Goal: Information Seeking & Learning: Learn about a topic

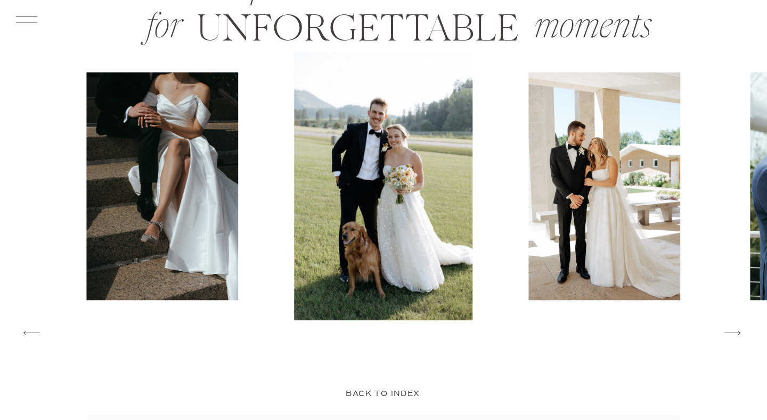
scroll to position [1683, 0]
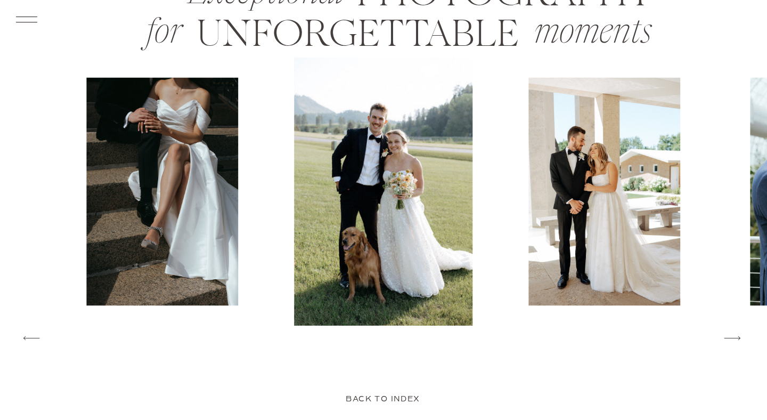
click at [738, 340] on icon at bounding box center [732, 337] width 21 height 23
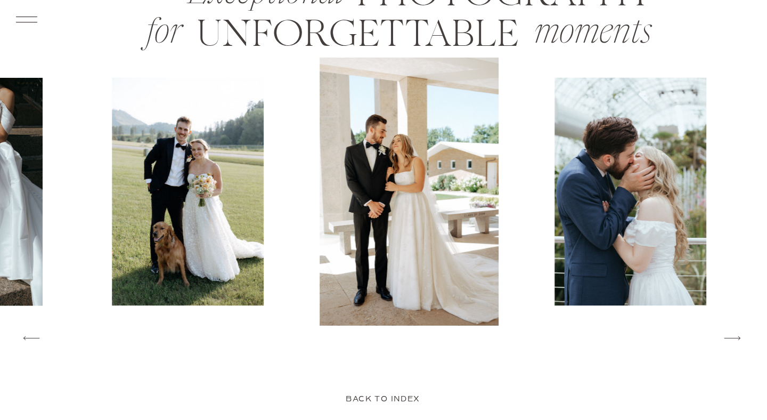
click at [738, 340] on icon at bounding box center [732, 337] width 21 height 23
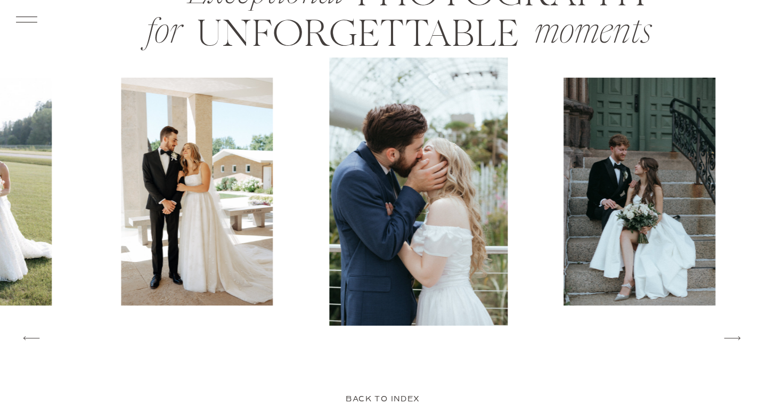
click at [738, 340] on icon at bounding box center [732, 337] width 21 height 23
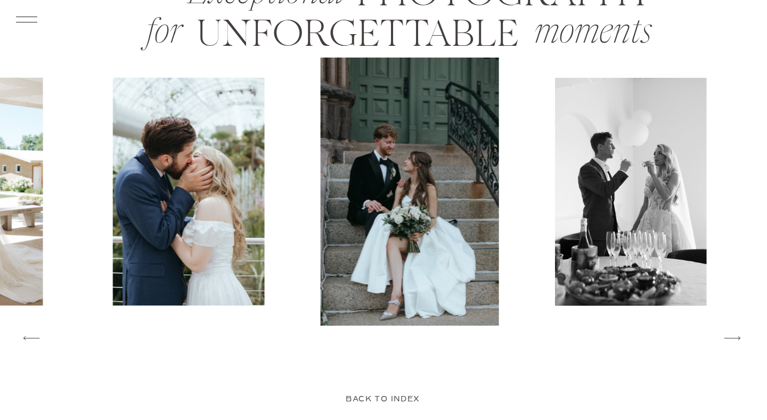
click at [738, 340] on icon at bounding box center [732, 337] width 21 height 23
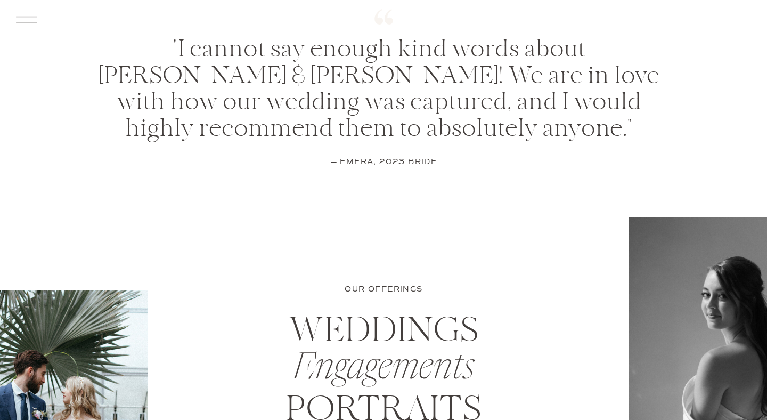
scroll to position [3673, 0]
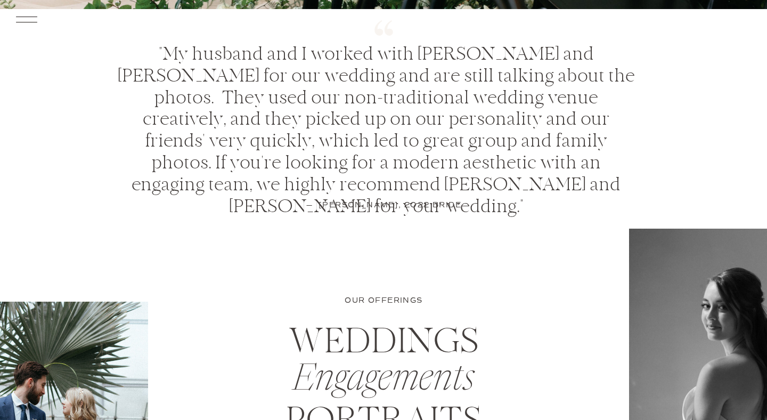
click at [29, 20] on icon at bounding box center [27, 19] width 28 height 29
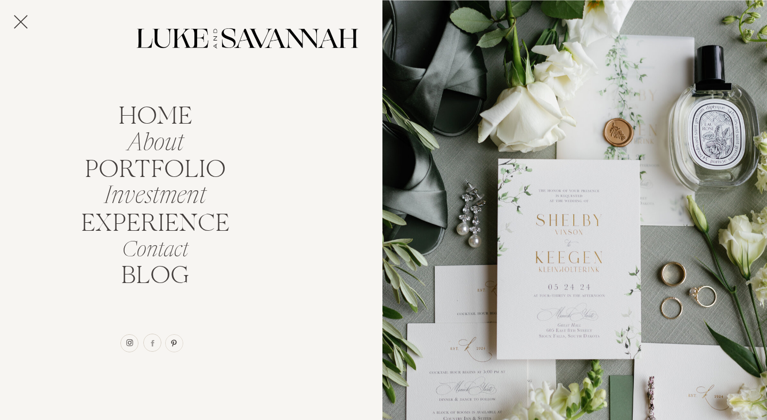
scroll to position [4095, 0]
click at [150, 195] on nav "Investment" at bounding box center [155, 192] width 114 height 20
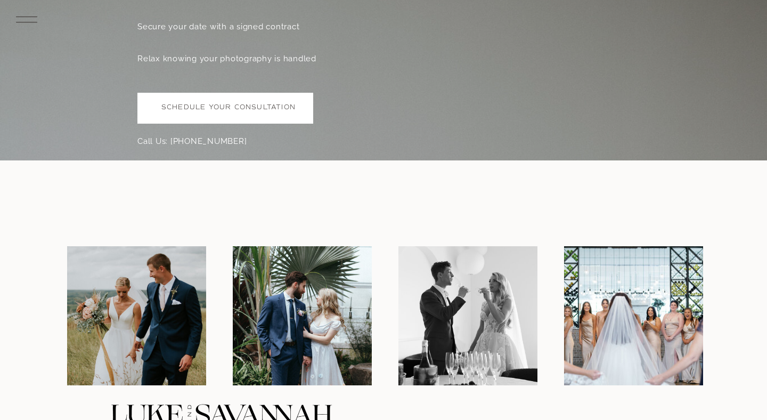
scroll to position [3313, 0]
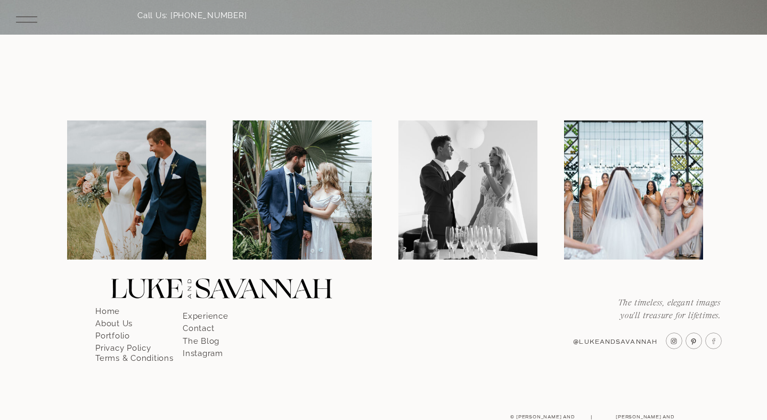
click at [20, 13] on icon at bounding box center [27, 19] width 28 height 29
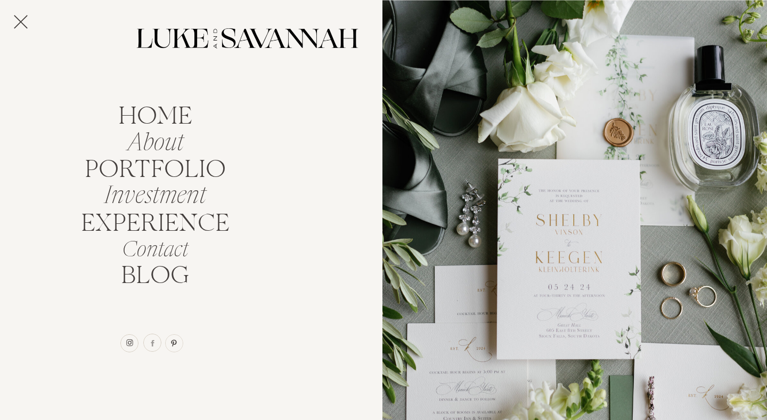
click at [15, 20] on icon at bounding box center [20, 21] width 23 height 29
